Goal: Task Accomplishment & Management: Use online tool/utility

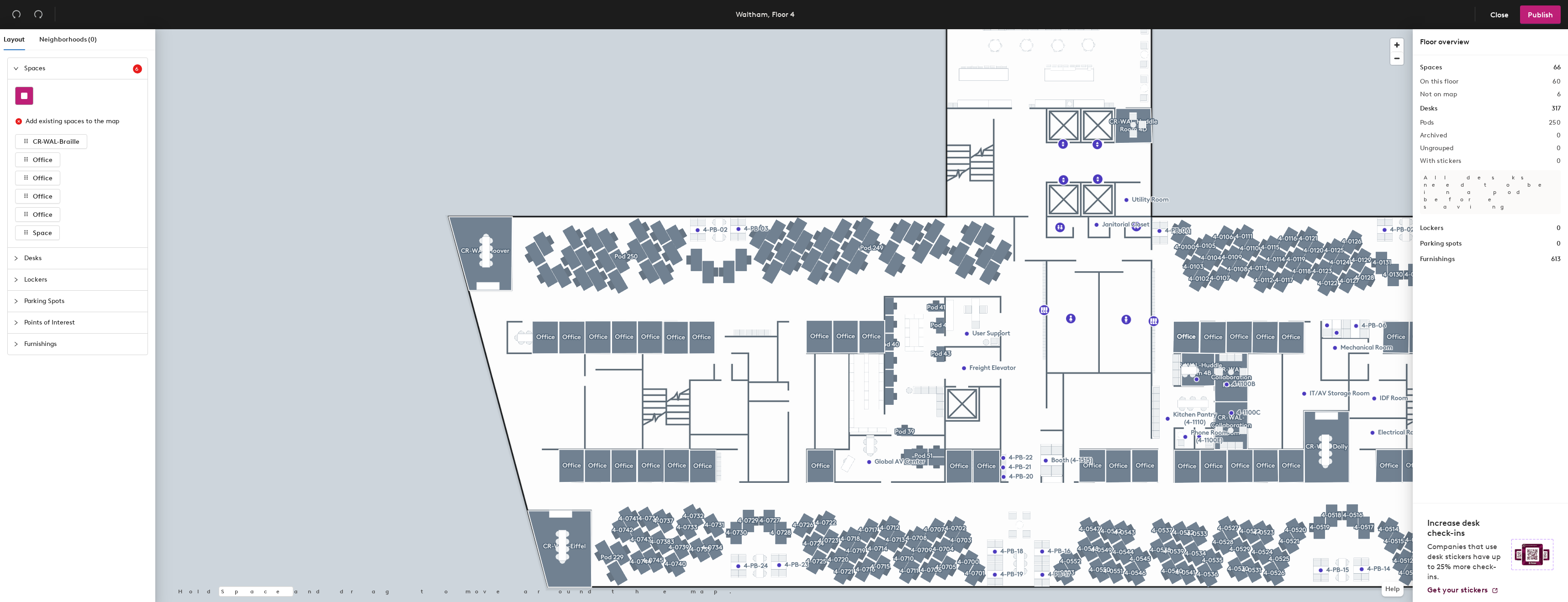
click at [22, 98] on rect at bounding box center [24, 96] width 6 height 6
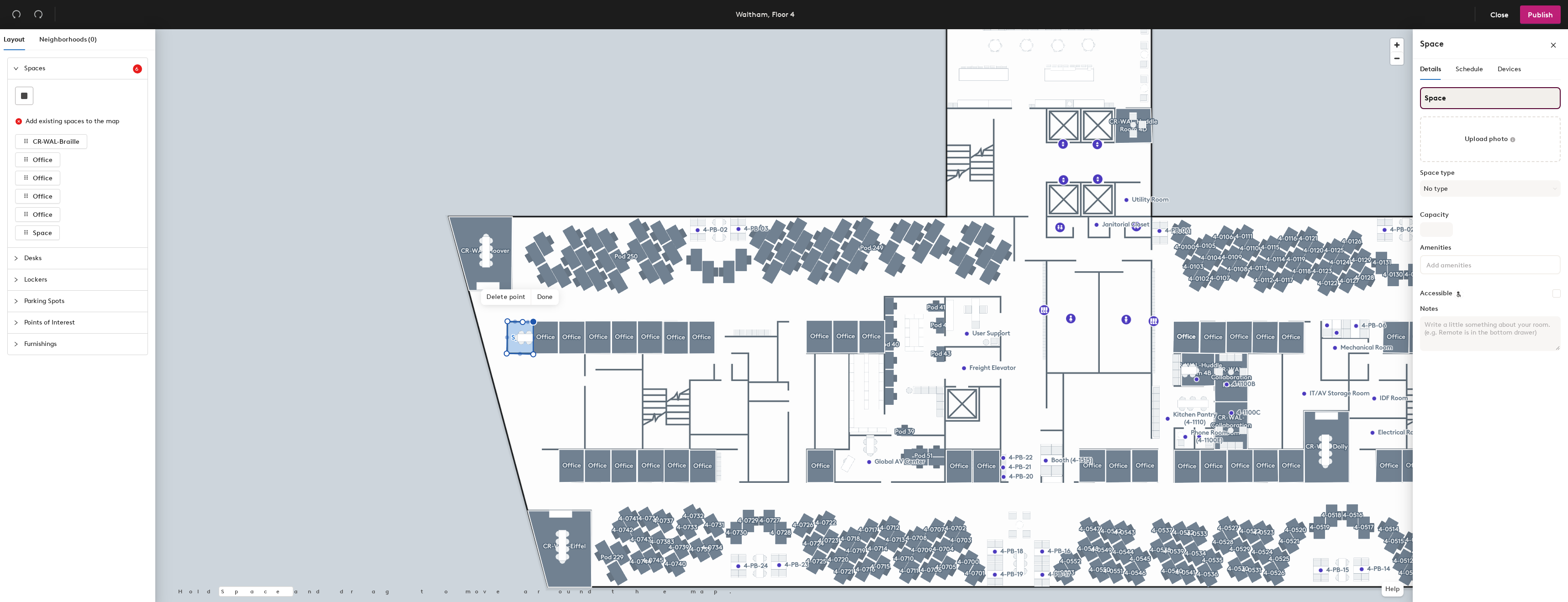
click at [780, 107] on input "Space" at bounding box center [1491, 98] width 141 height 22
type input "Executive Conference Room"
click at [780, 197] on div "Space type No type" at bounding box center [1491, 187] width 141 height 35
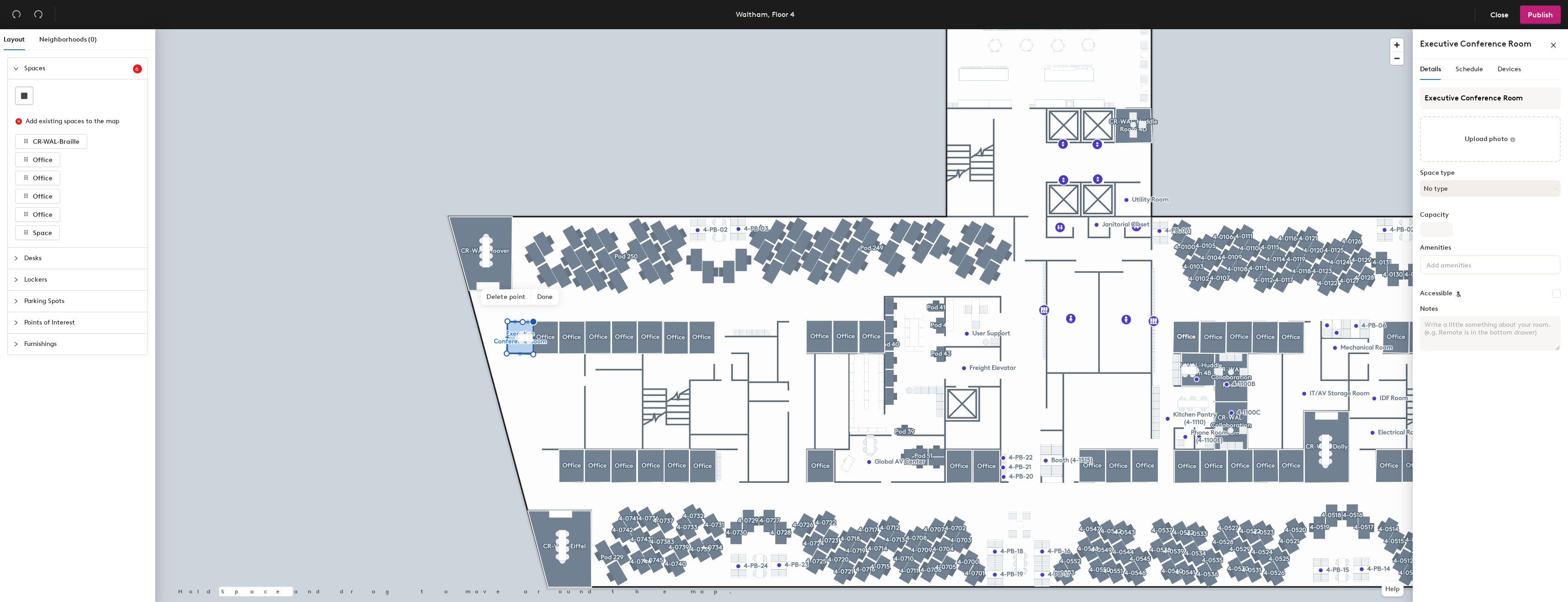
click at [780, 194] on button "No type" at bounding box center [1491, 189] width 141 height 17
click at [780, 289] on div "Conference Room" at bounding box center [1490, 294] width 140 height 14
click at [780, 269] on input at bounding box center [1465, 264] width 82 height 11
click at [780, 234] on input "Capacity" at bounding box center [1436, 229] width 33 height 15
click at [780, 227] on div "Capacity" at bounding box center [1491, 224] width 141 height 26
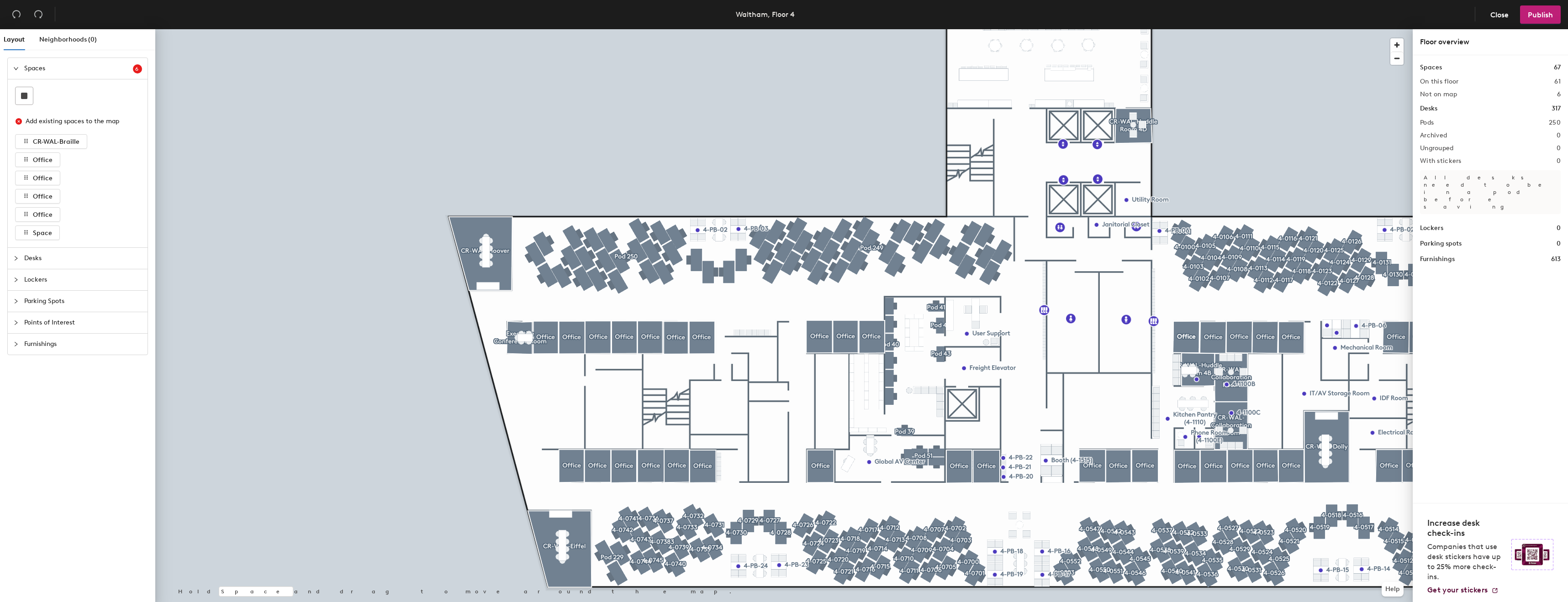
click at [734, 29] on div at bounding box center [784, 29] width 1257 height 0
click at [42, 266] on span "Desks" at bounding box center [83, 258] width 118 height 21
click at [42, 248] on span "Furnishings" at bounding box center [83, 249] width 118 height 21
click at [96, 243] on div at bounding box center [104, 243] width 17 height 17
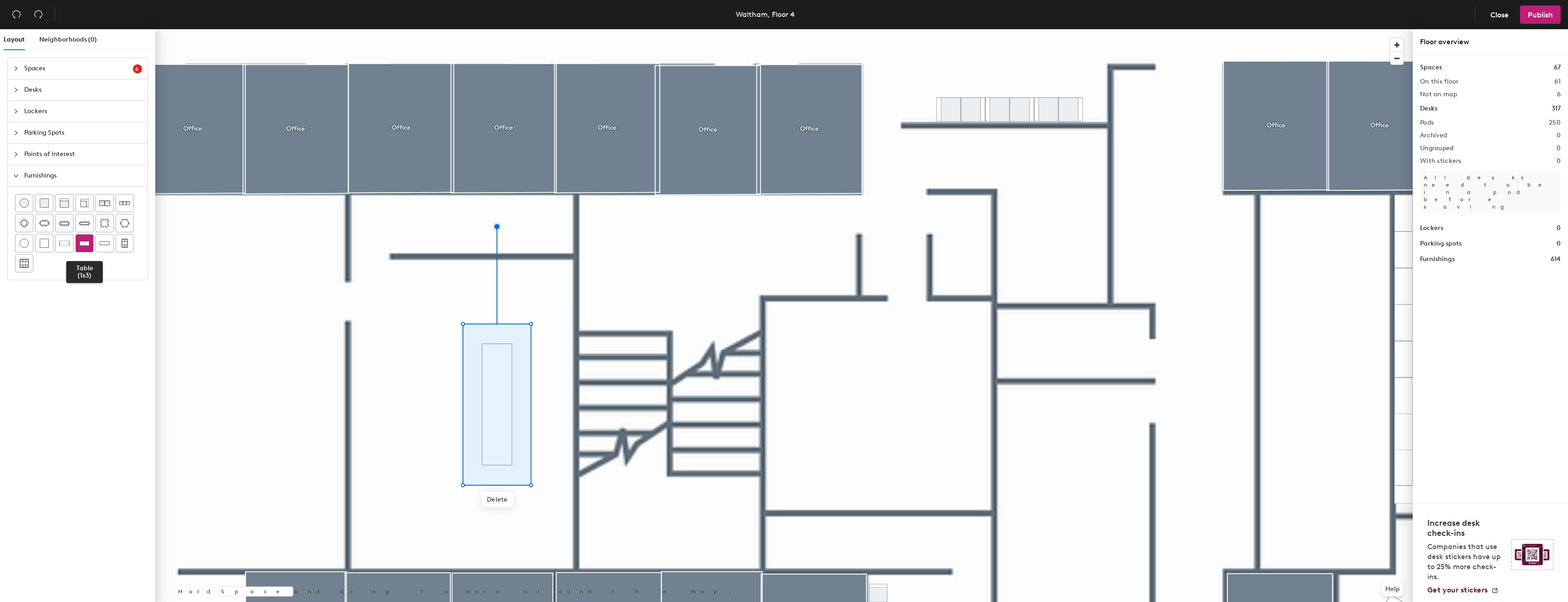
click at [85, 245] on img at bounding box center [84, 243] width 10 height 9
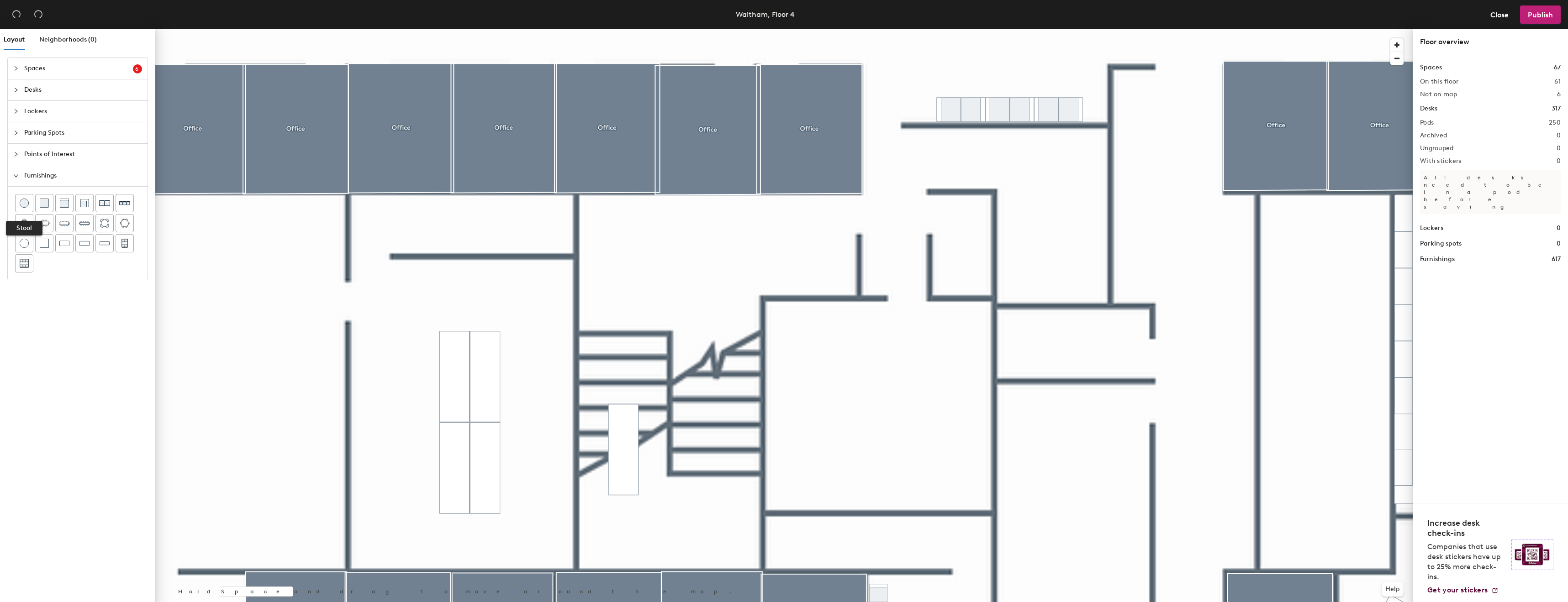
click at [27, 207] on img at bounding box center [24, 203] width 9 height 9
click at [61, 128] on span "Parking Spots" at bounding box center [83, 133] width 118 height 21
click at [43, 84] on span "Desks" at bounding box center [83, 90] width 118 height 21
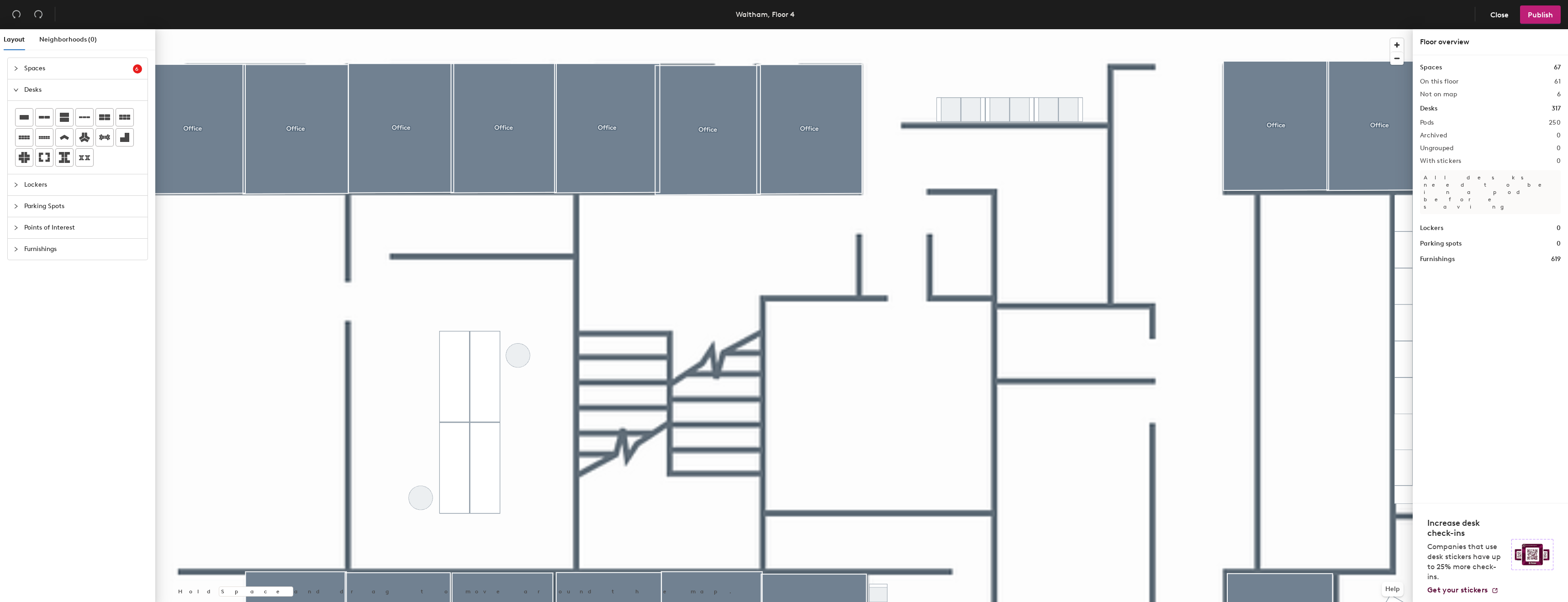
click at [42, 78] on span "Spaces" at bounding box center [79, 68] width 109 height 21
click at [45, 320] on span "Points of Interest" at bounding box center [83, 323] width 118 height 21
click at [87, 218] on icon at bounding box center [84, 222] width 11 height 11
type input "Innovation Hub Closet"
click at [463, 29] on div at bounding box center [784, 29] width 1257 height 0
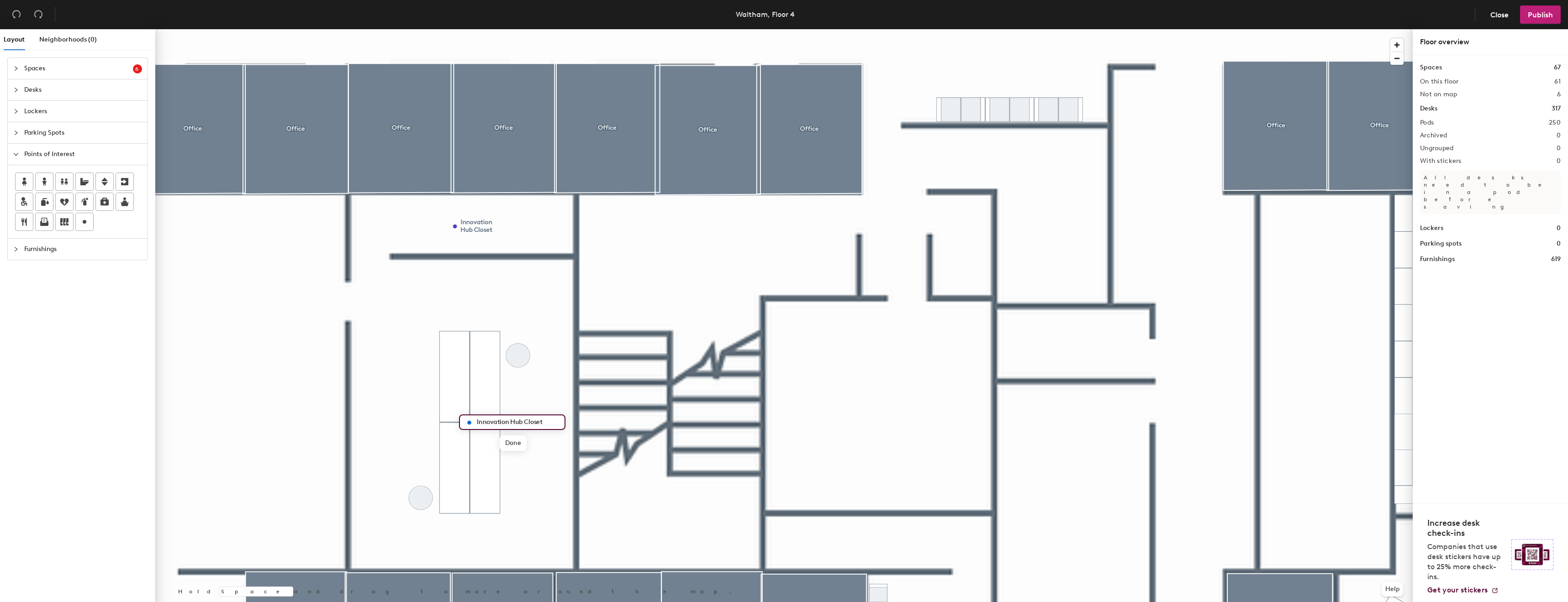
type input "M"
type input "Innovation Hub Maker Space"
click at [521, 446] on span "Done" at bounding box center [521, 443] width 27 height 15
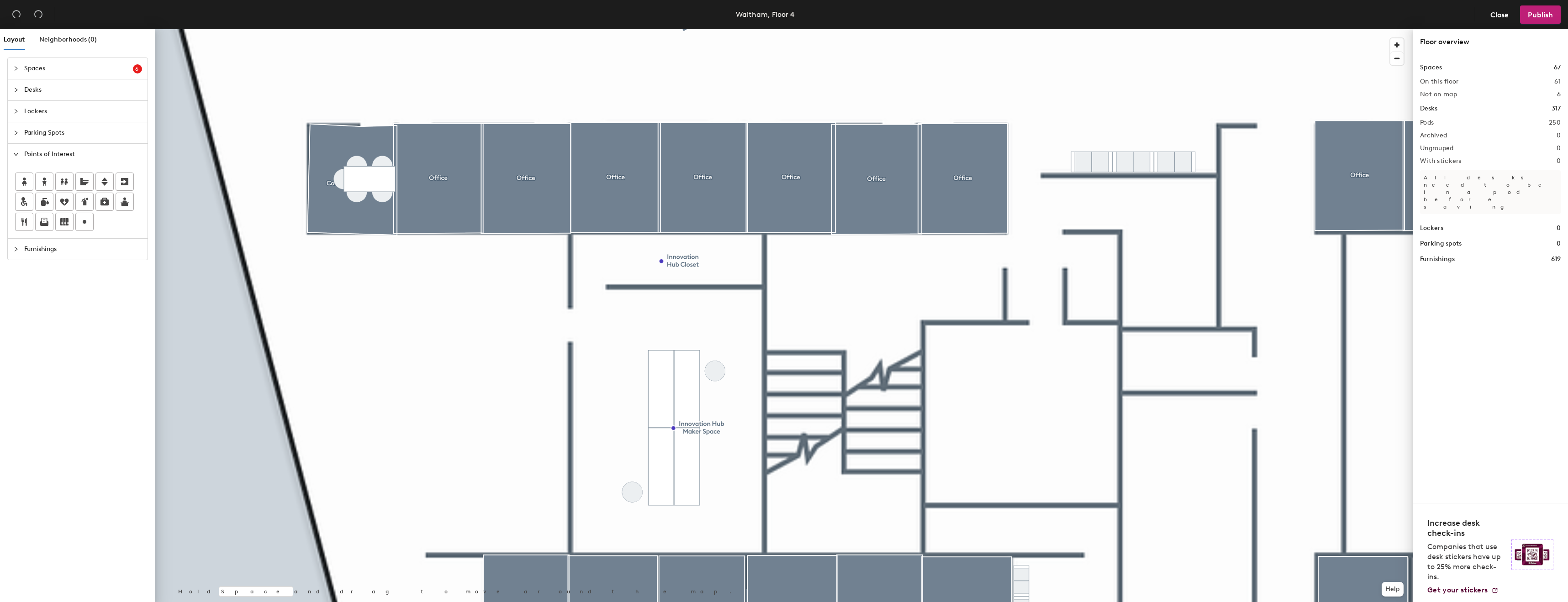
click at [45, 150] on span "Points of Interest" at bounding box center [83, 154] width 118 height 21
click at [51, 128] on span "Parking Spots" at bounding box center [83, 133] width 118 height 21
click at [43, 183] on span "Points of Interest" at bounding box center [83, 188] width 118 height 21
click at [30, 245] on span "Furnishings" at bounding box center [83, 249] width 118 height 21
click at [80, 246] on img at bounding box center [84, 243] width 10 height 9
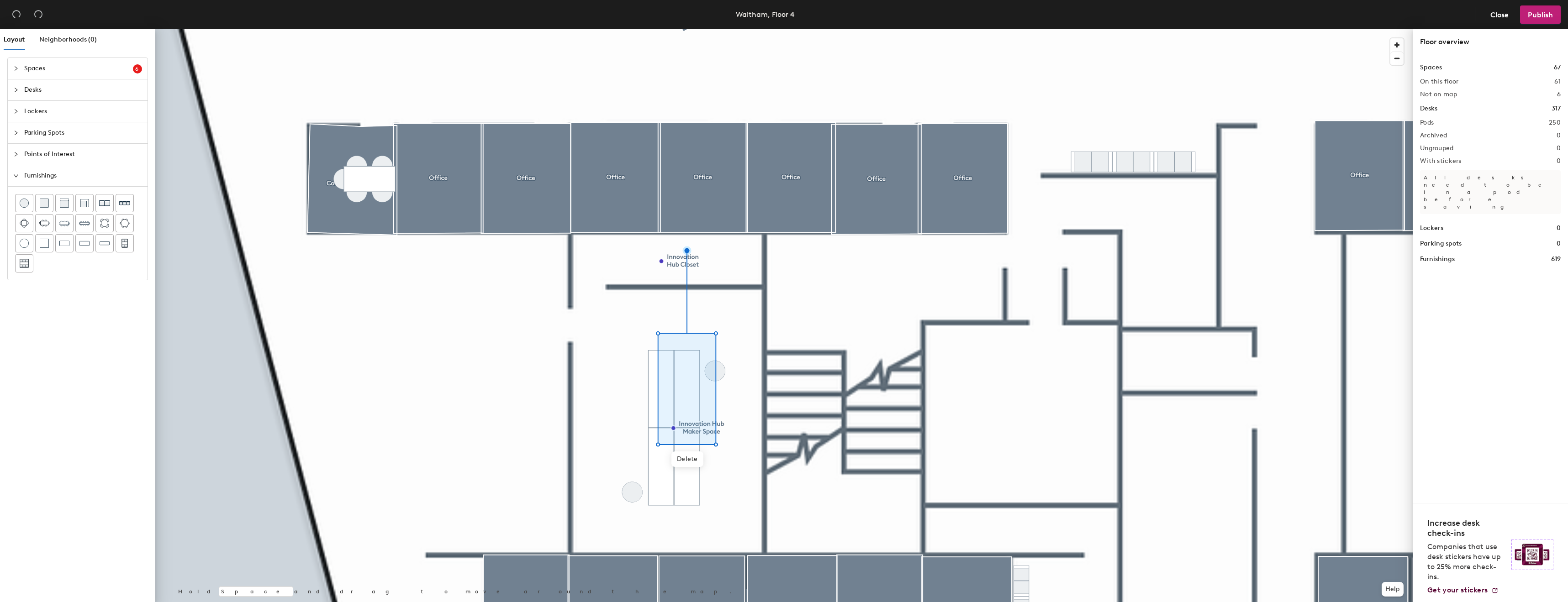
click at [624, 29] on div at bounding box center [784, 29] width 1257 height 0
click at [72, 246] on div at bounding box center [64, 243] width 17 height 17
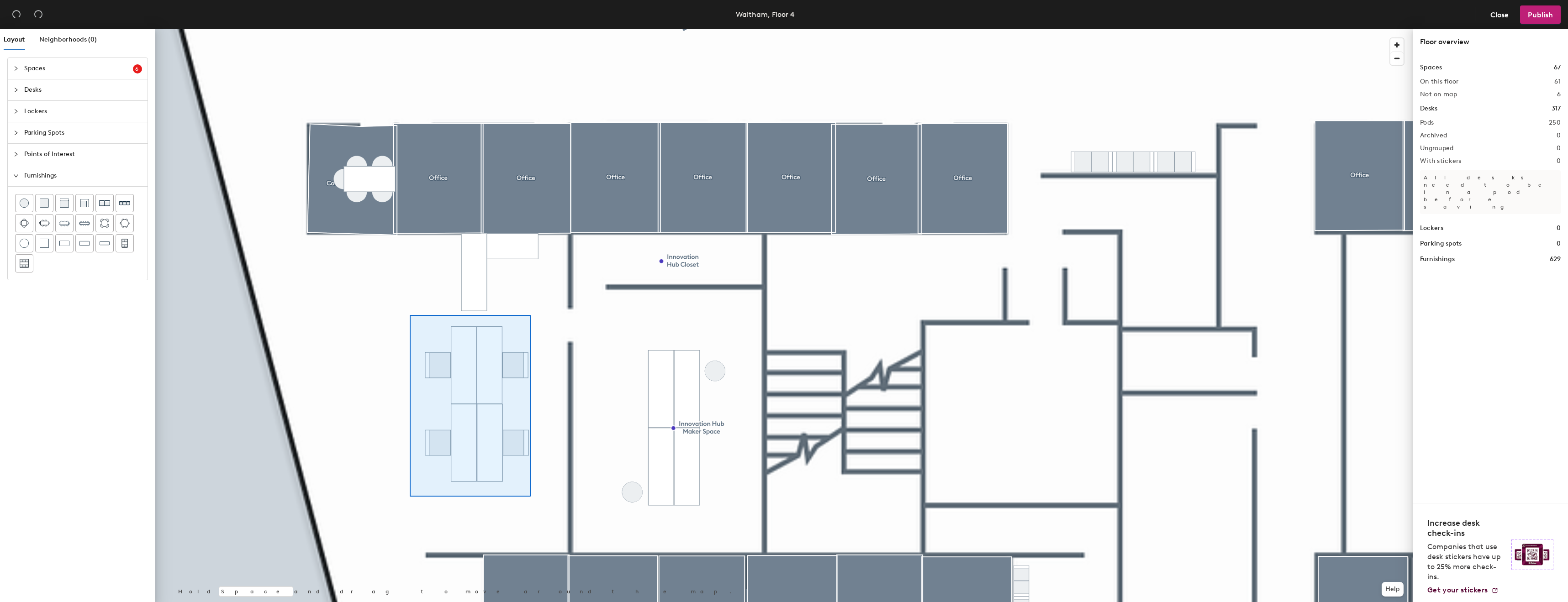
click at [406, 29] on div at bounding box center [784, 29] width 1257 height 0
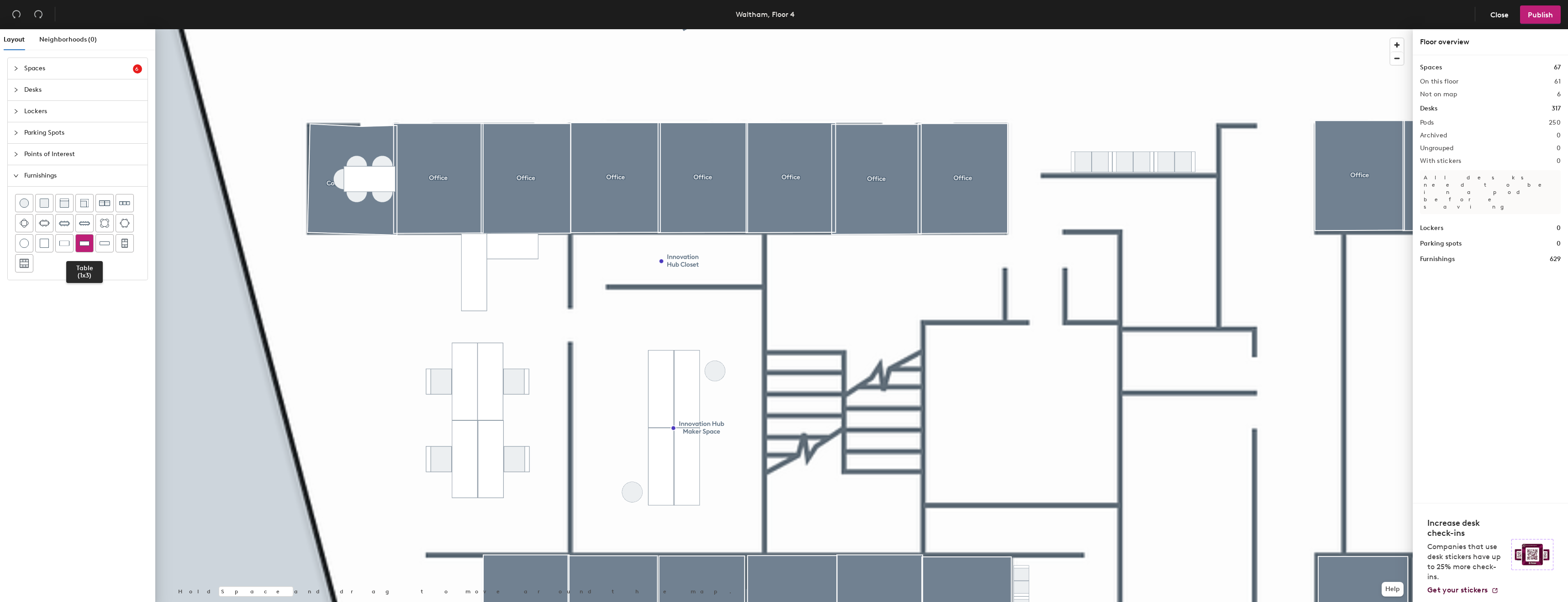
click at [83, 244] on img at bounding box center [84, 243] width 10 height 9
click at [450, 29] on div at bounding box center [784, 29] width 1257 height 0
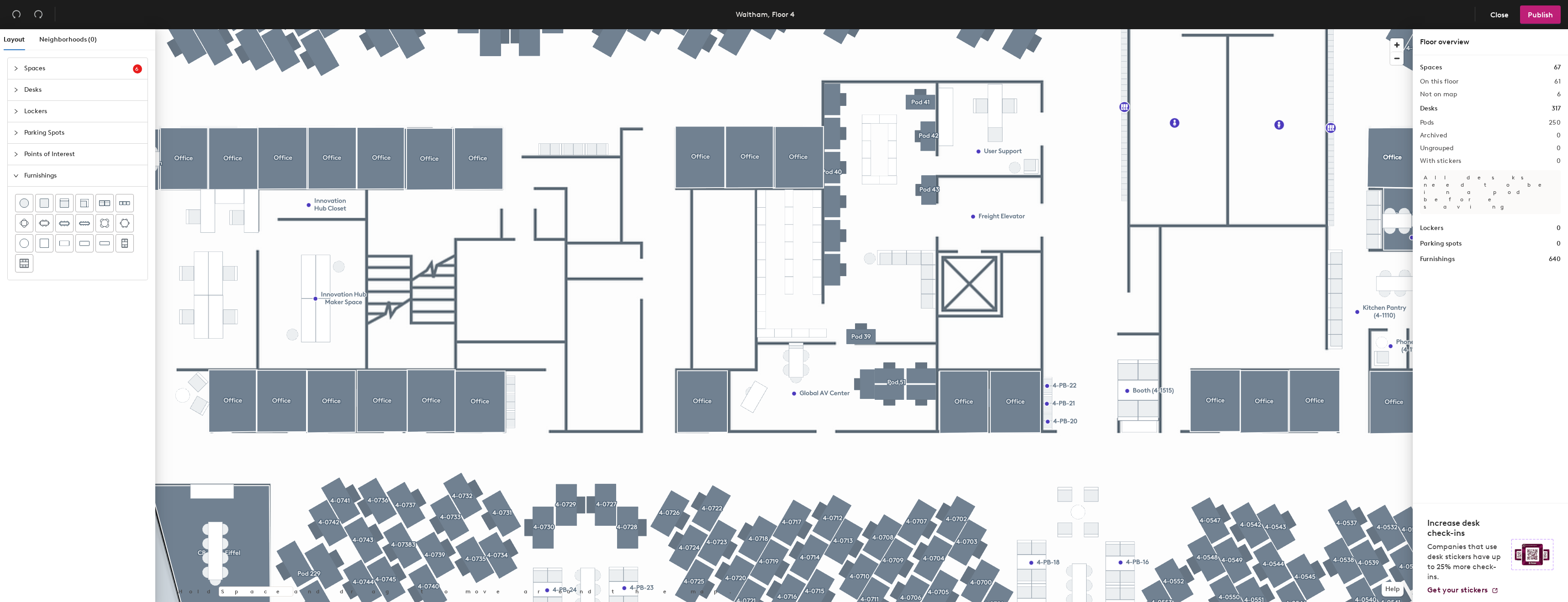
click at [40, 73] on span "Spaces" at bounding box center [79, 68] width 109 height 21
click at [16, 100] on div at bounding box center [24, 96] width 17 height 17
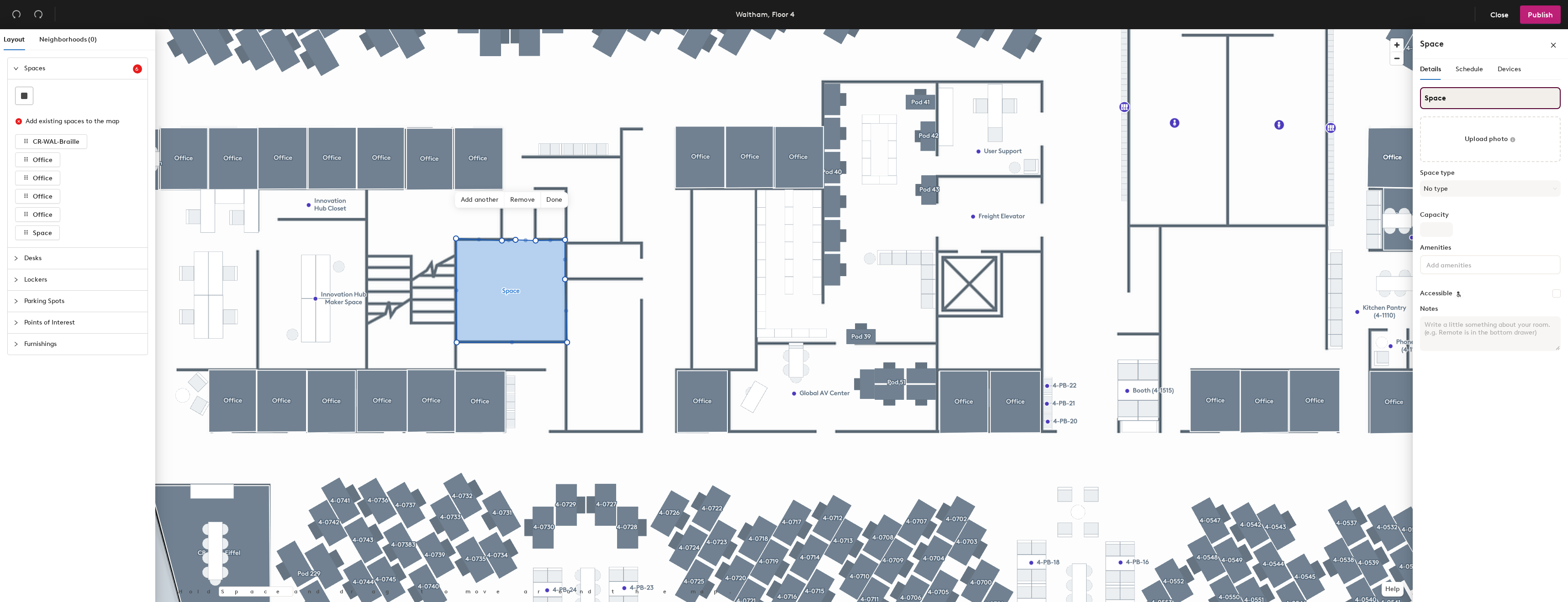
click at [1493, 93] on input "Space" at bounding box center [1491, 98] width 141 height 22
type input "MDF"
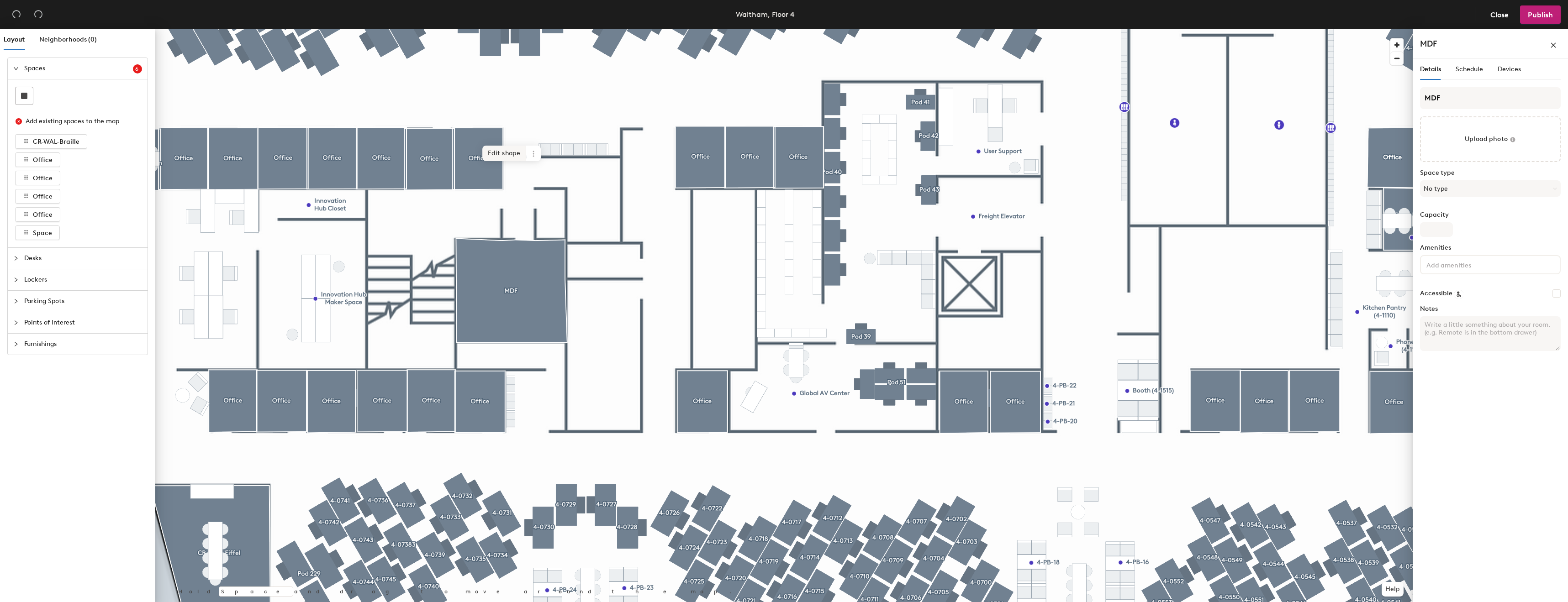
click at [502, 153] on span "Edit shape" at bounding box center [504, 153] width 44 height 15
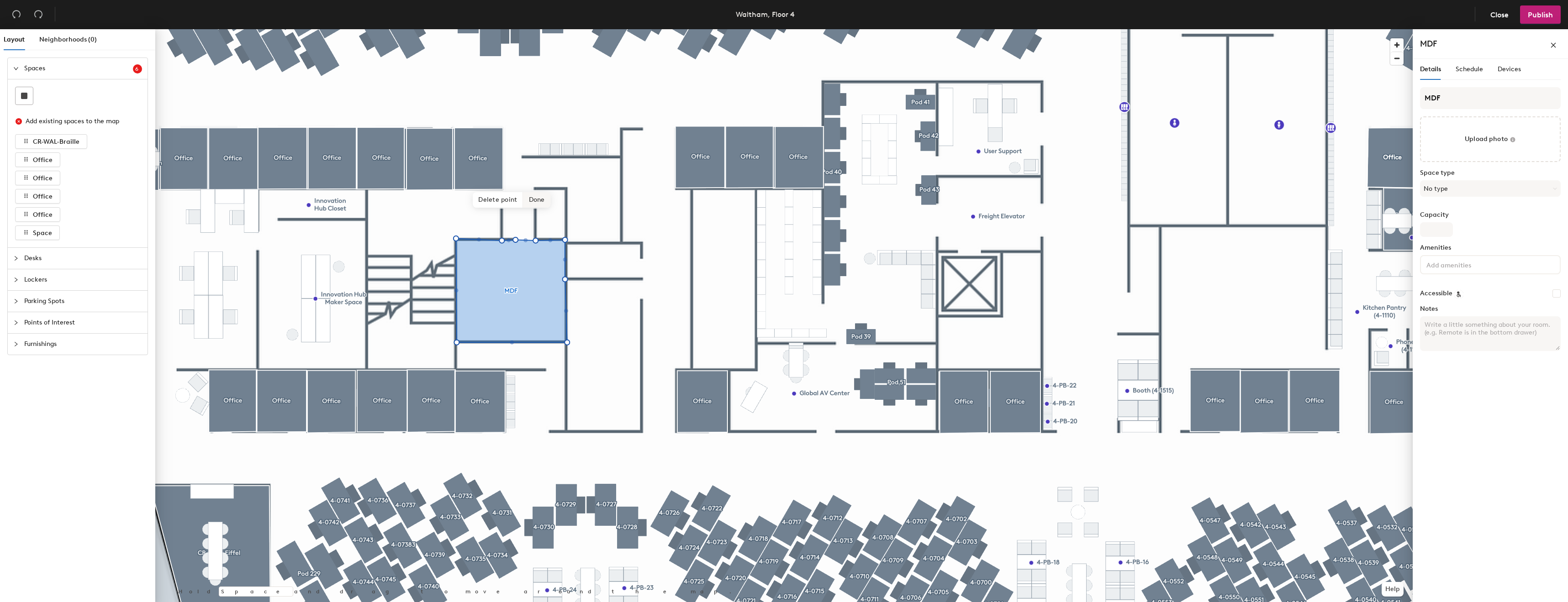
click at [505, 203] on span "Delete point" at bounding box center [498, 200] width 50 height 15
click at [501, 206] on span "Delete point" at bounding box center [498, 200] width 50 height 15
click at [495, 202] on span "Delete point" at bounding box center [498, 200] width 50 height 15
click at [512, 204] on span "Delete point" at bounding box center [498, 200] width 50 height 15
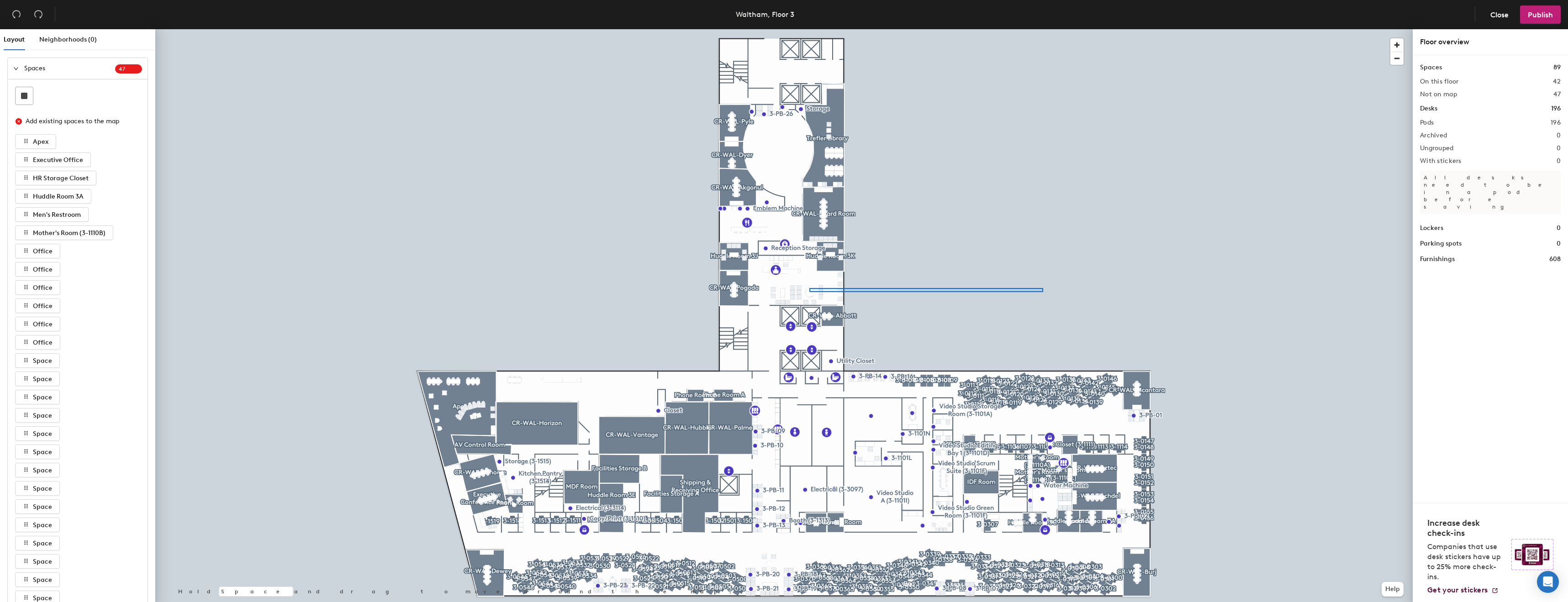
click at [809, 29] on div at bounding box center [784, 29] width 1257 height 0
